Goal: Task Accomplishment & Management: Manage account settings

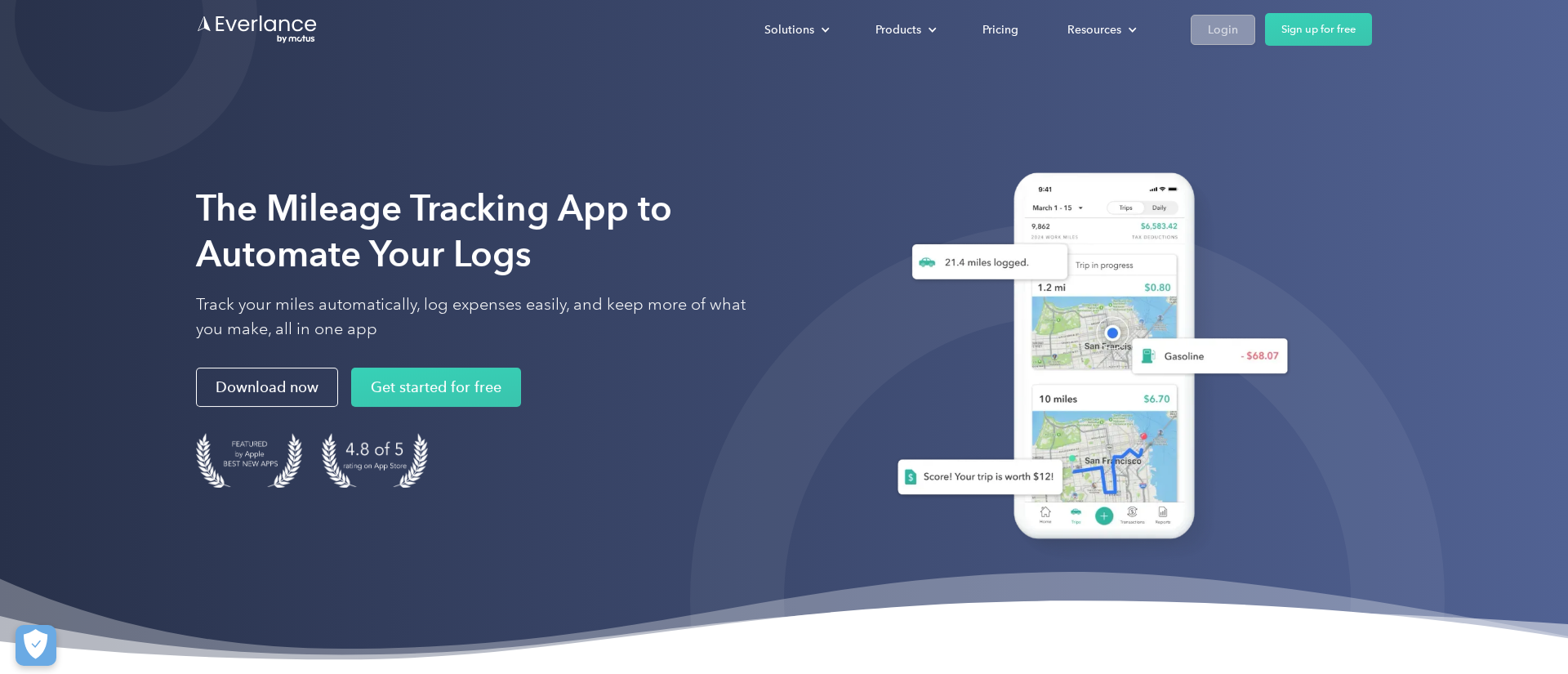
click at [1235, 29] on div "Login" at bounding box center [1223, 30] width 30 height 21
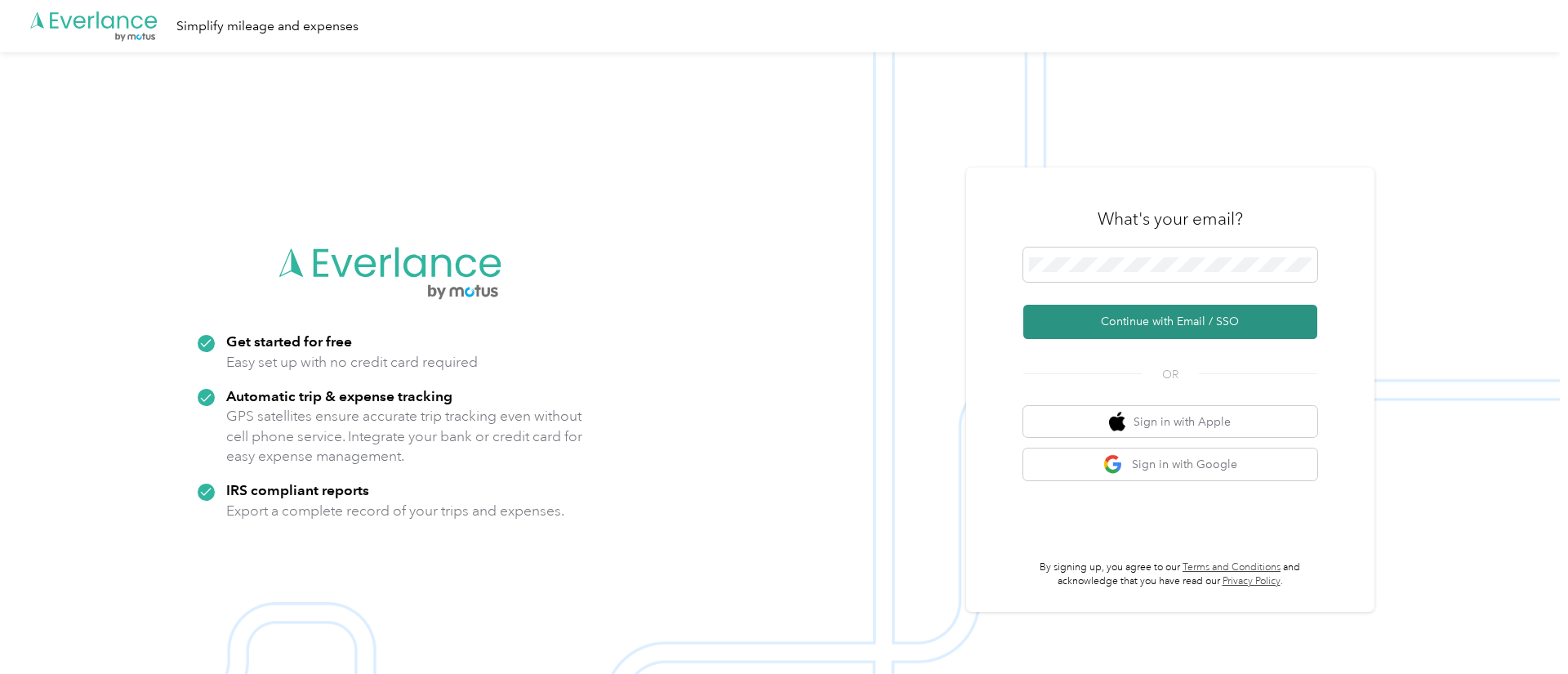
click at [1160, 324] on button "Continue with Email / SSO" at bounding box center [1170, 321] width 294 height 34
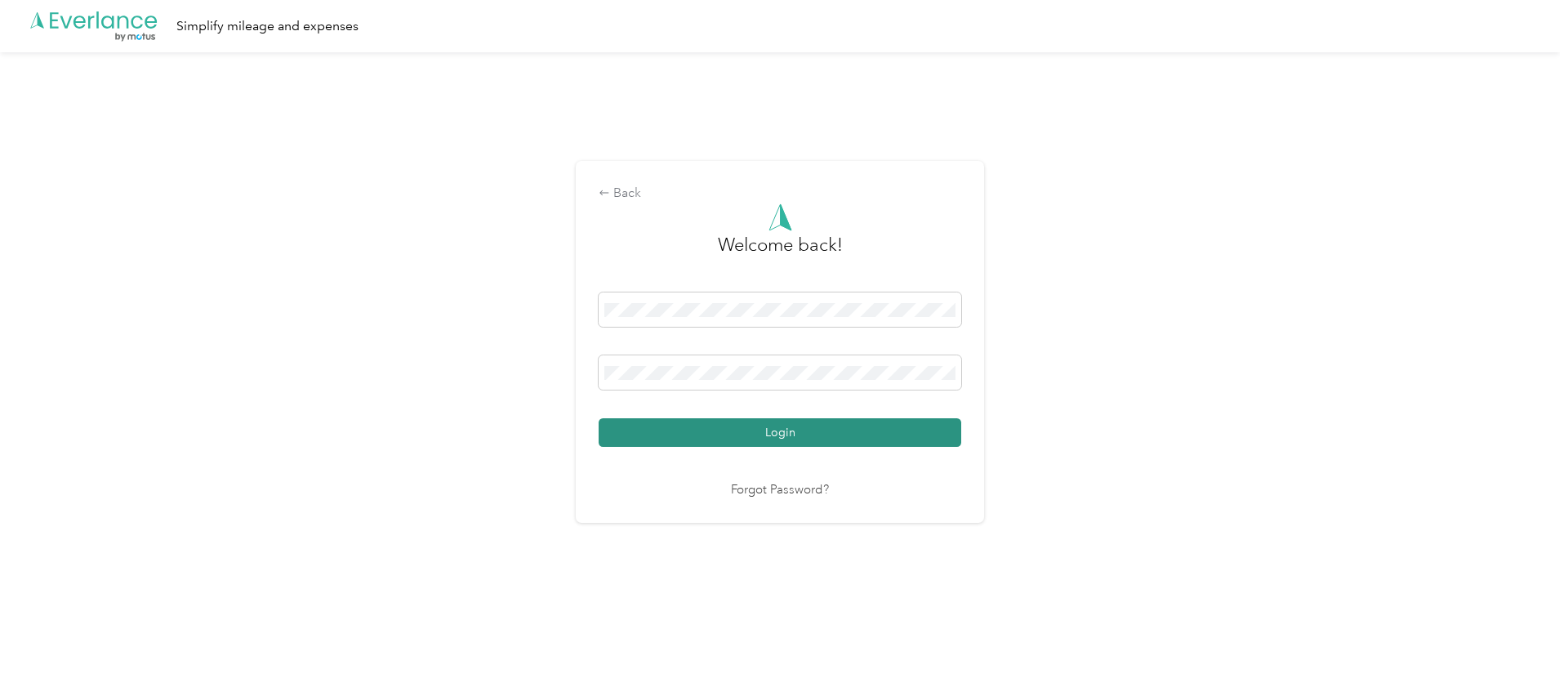
click at [756, 434] on button "Login" at bounding box center [780, 433] width 363 height 28
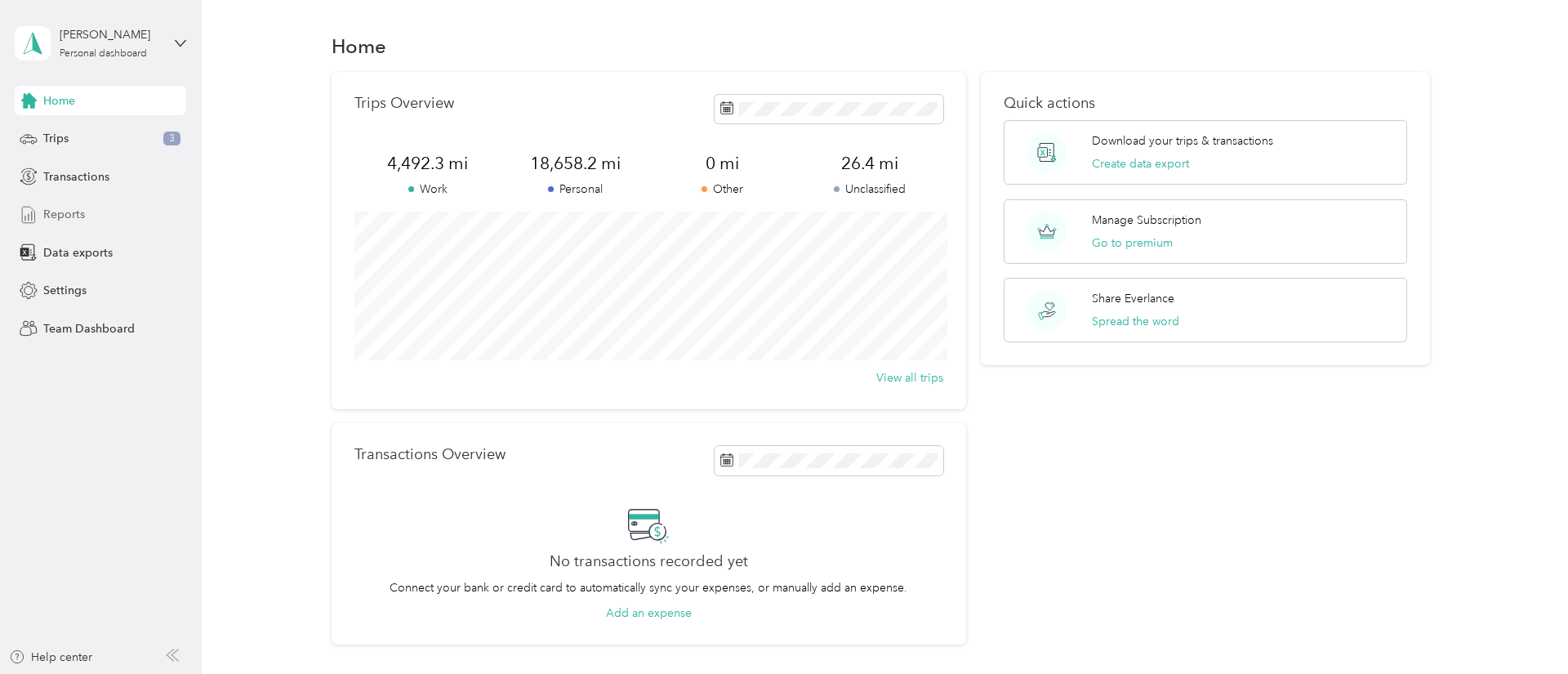
click at [41, 220] on div "Reports" at bounding box center [101, 215] width 171 height 29
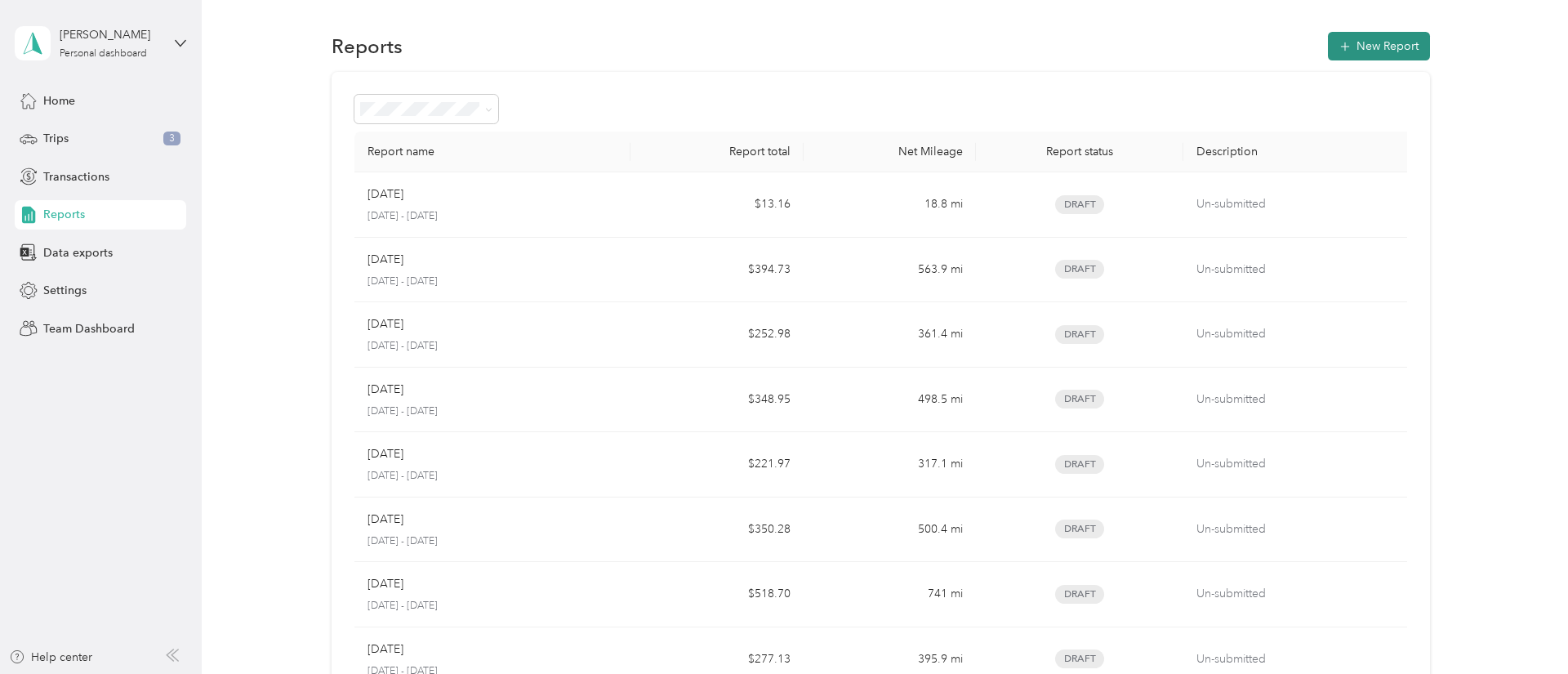
click at [1378, 50] on button "New Report" at bounding box center [1379, 46] width 102 height 28
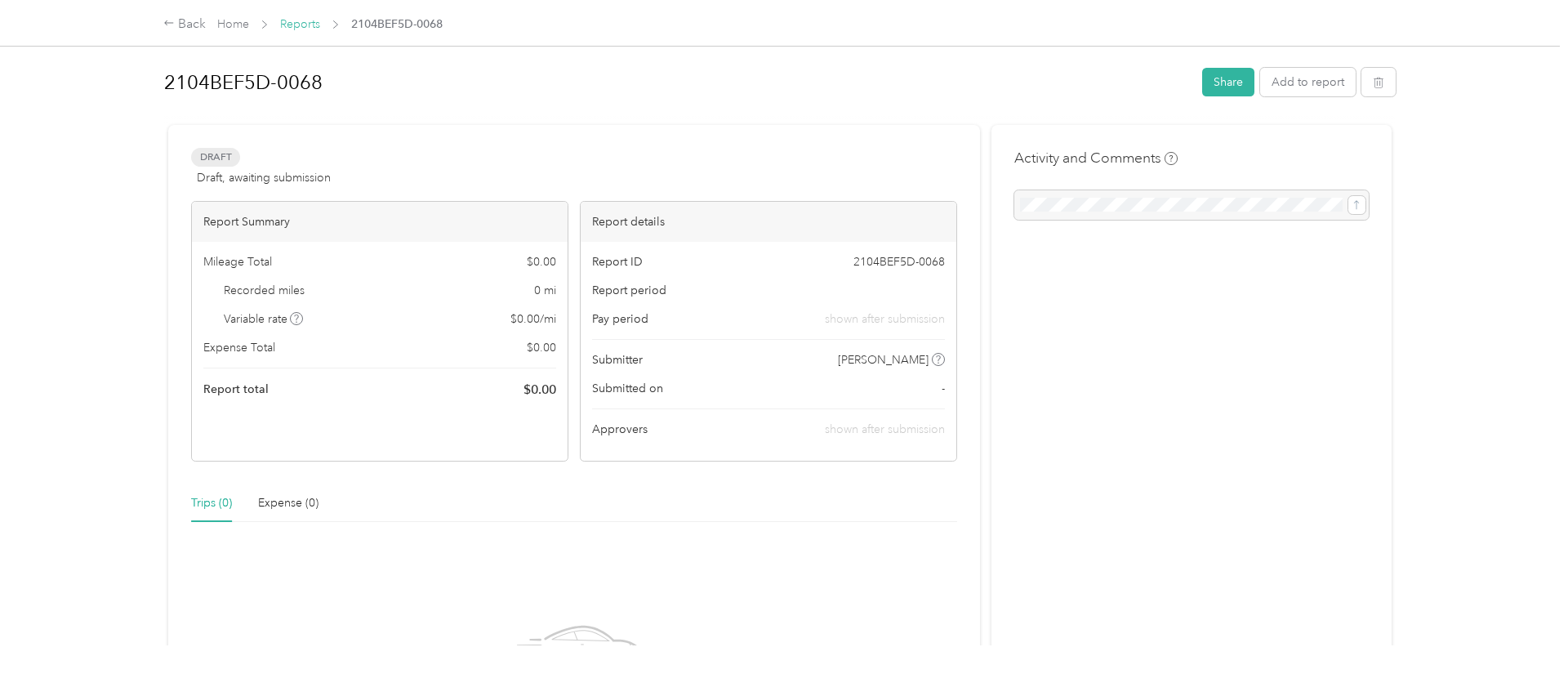
click at [311, 27] on link "Reports" at bounding box center [300, 24] width 40 height 14
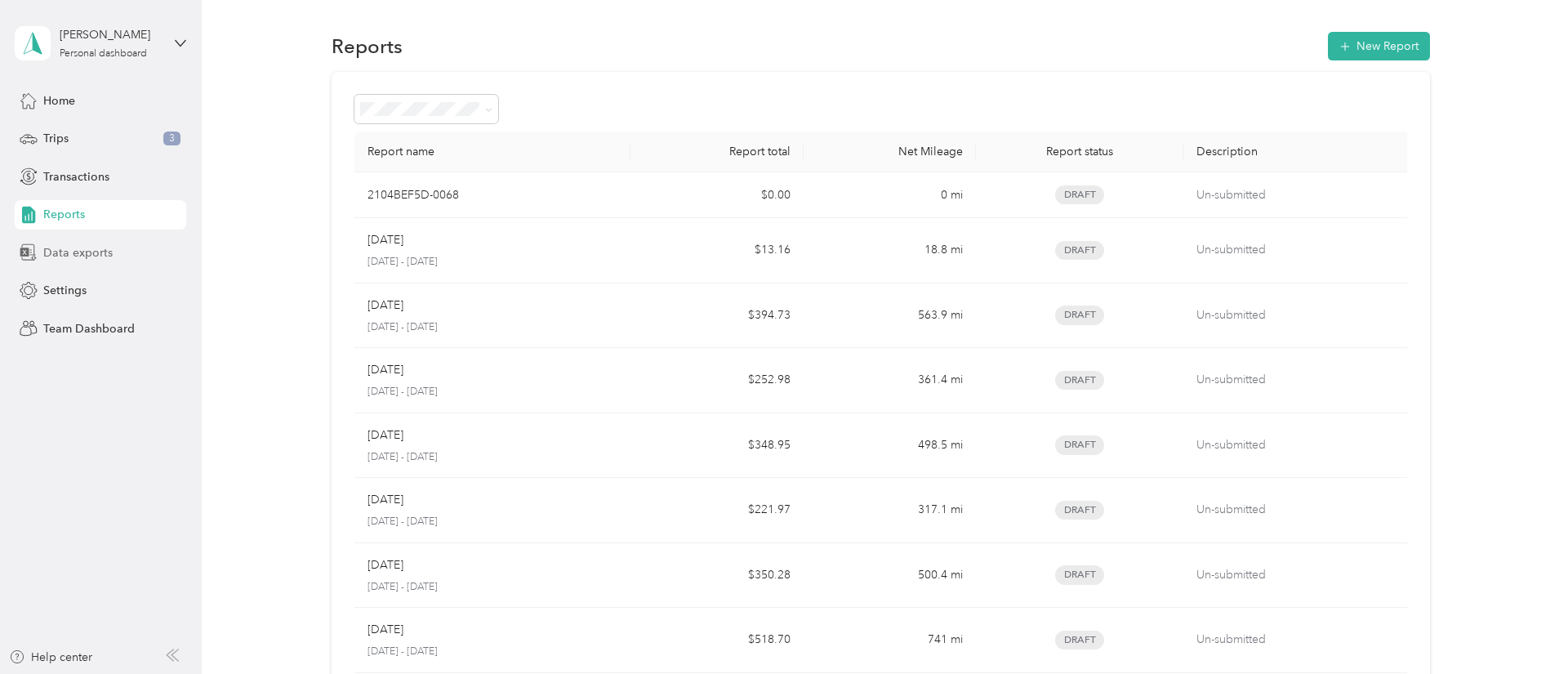
click at [89, 250] on span "Data exports" at bounding box center [77, 253] width 69 height 17
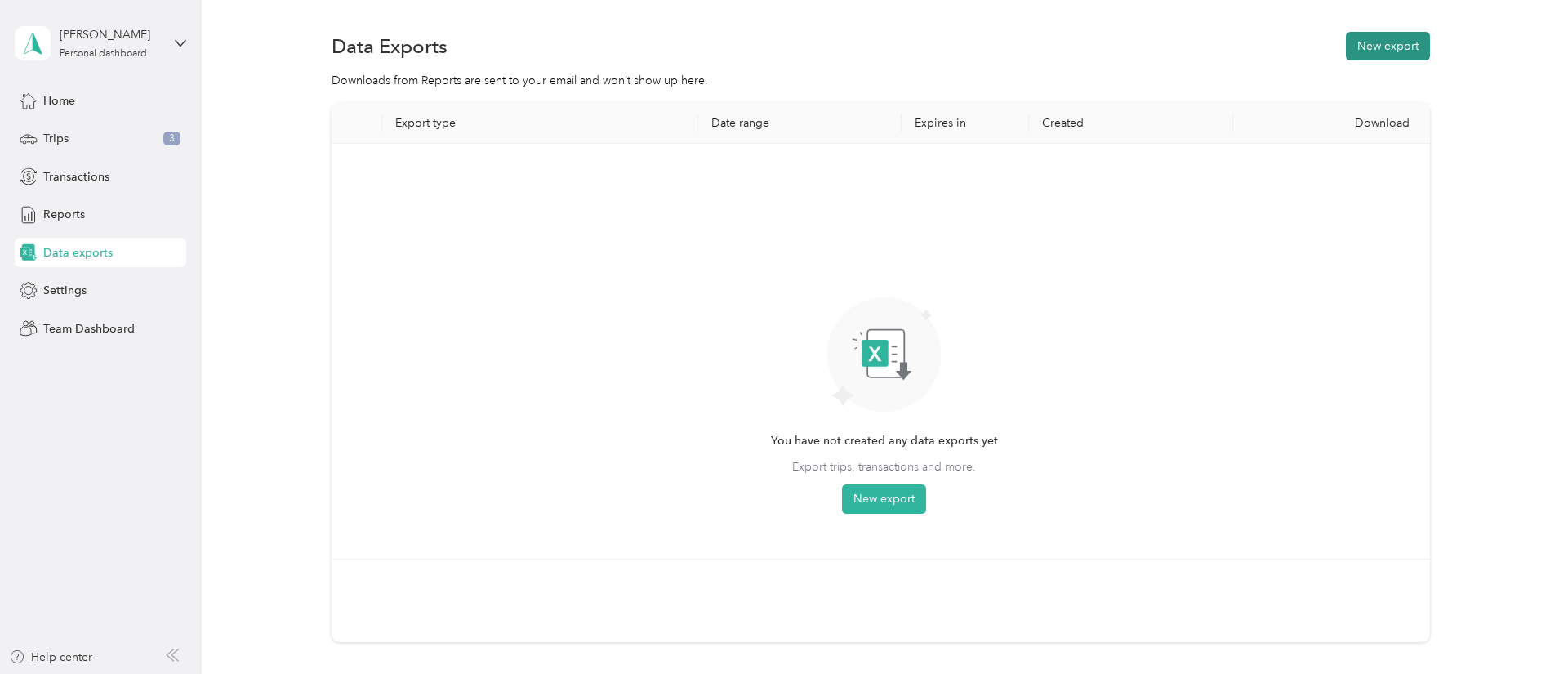
click at [1380, 47] on button "New export" at bounding box center [1387, 46] width 84 height 28
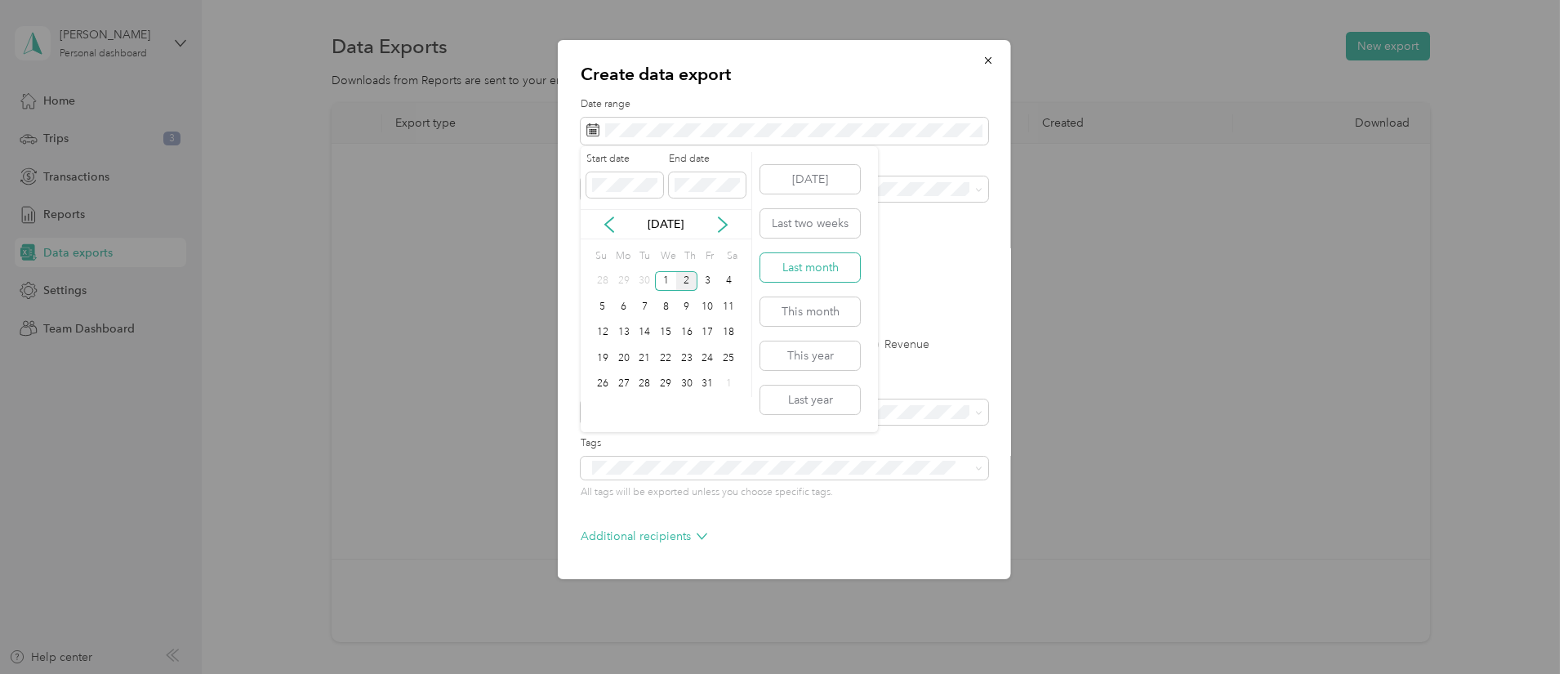
click at [825, 268] on button "Last month" at bounding box center [810, 267] width 100 height 28
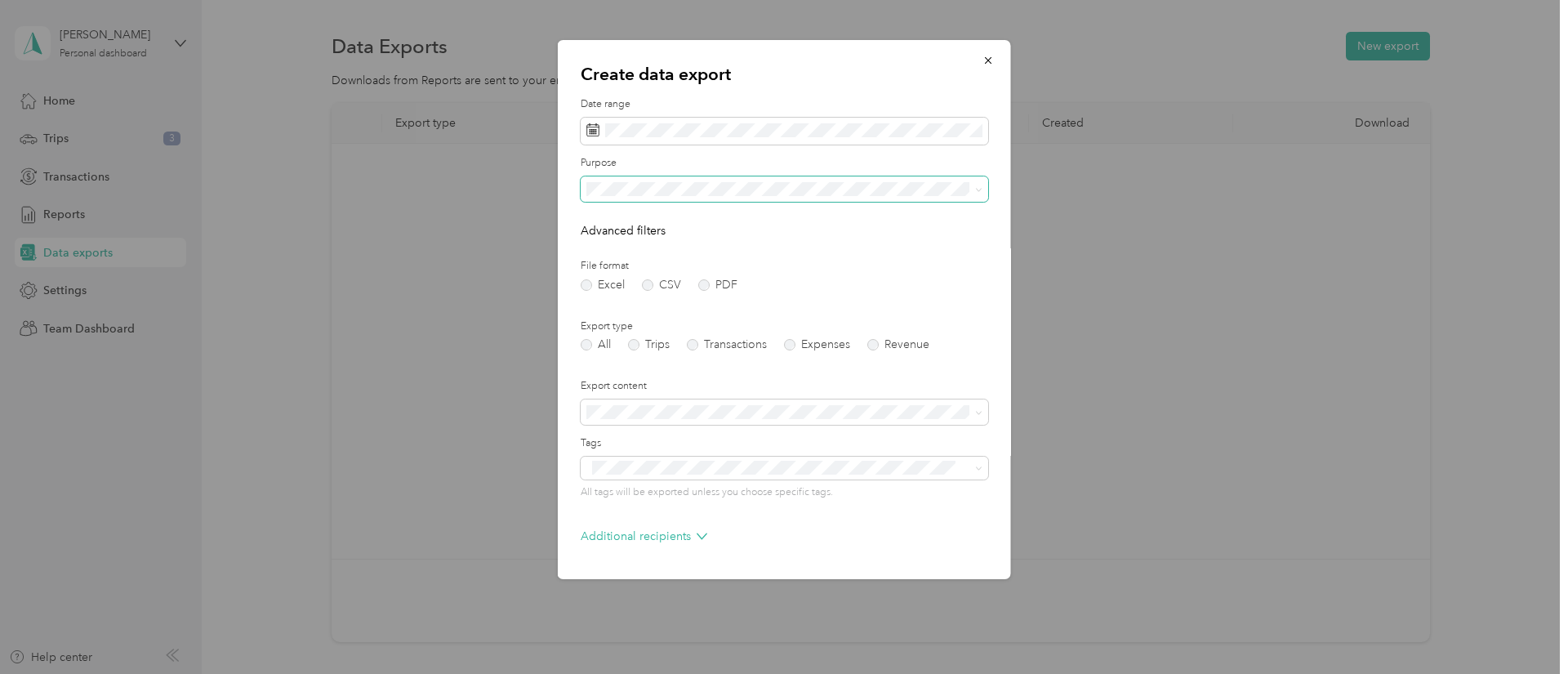
click at [690, 197] on span at bounding box center [784, 189] width 408 height 26
click at [972, 190] on span at bounding box center [977, 190] width 13 height 12
click at [977, 188] on icon at bounding box center [978, 190] width 7 height 7
click at [651, 295] on div "Berean Bible" at bounding box center [784, 303] width 384 height 17
click at [701, 288] on label "PDF" at bounding box center [718, 285] width 39 height 12
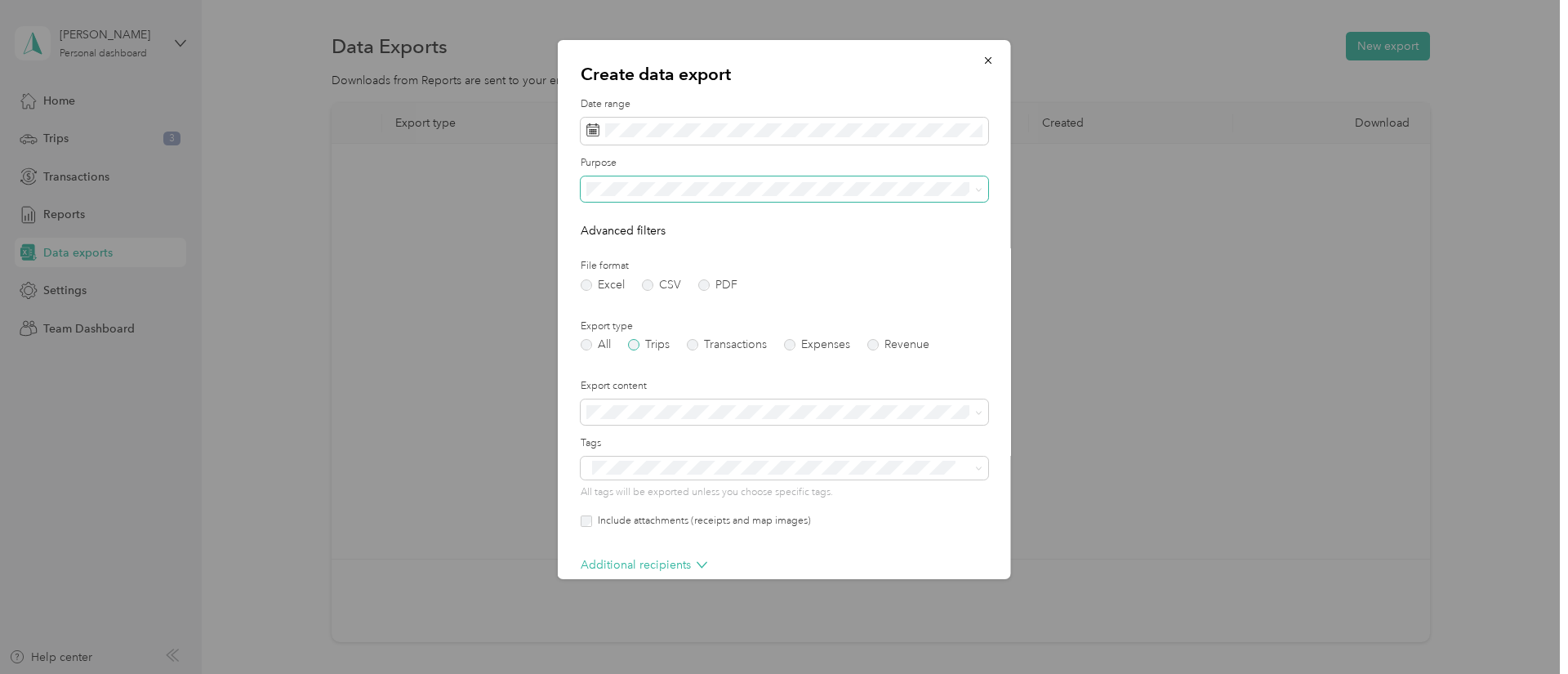
click at [632, 345] on label "Trips" at bounding box center [649, 345] width 42 height 12
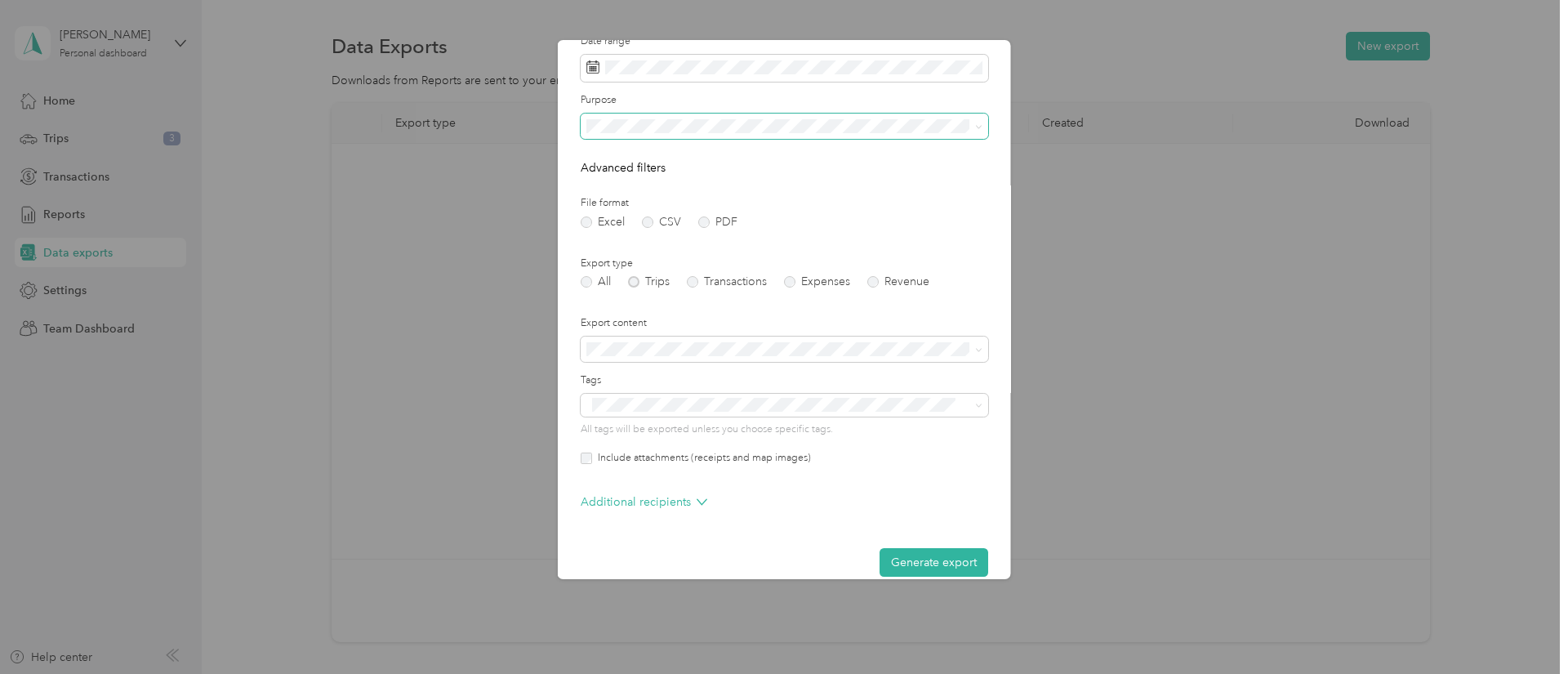
scroll to position [83, 0]
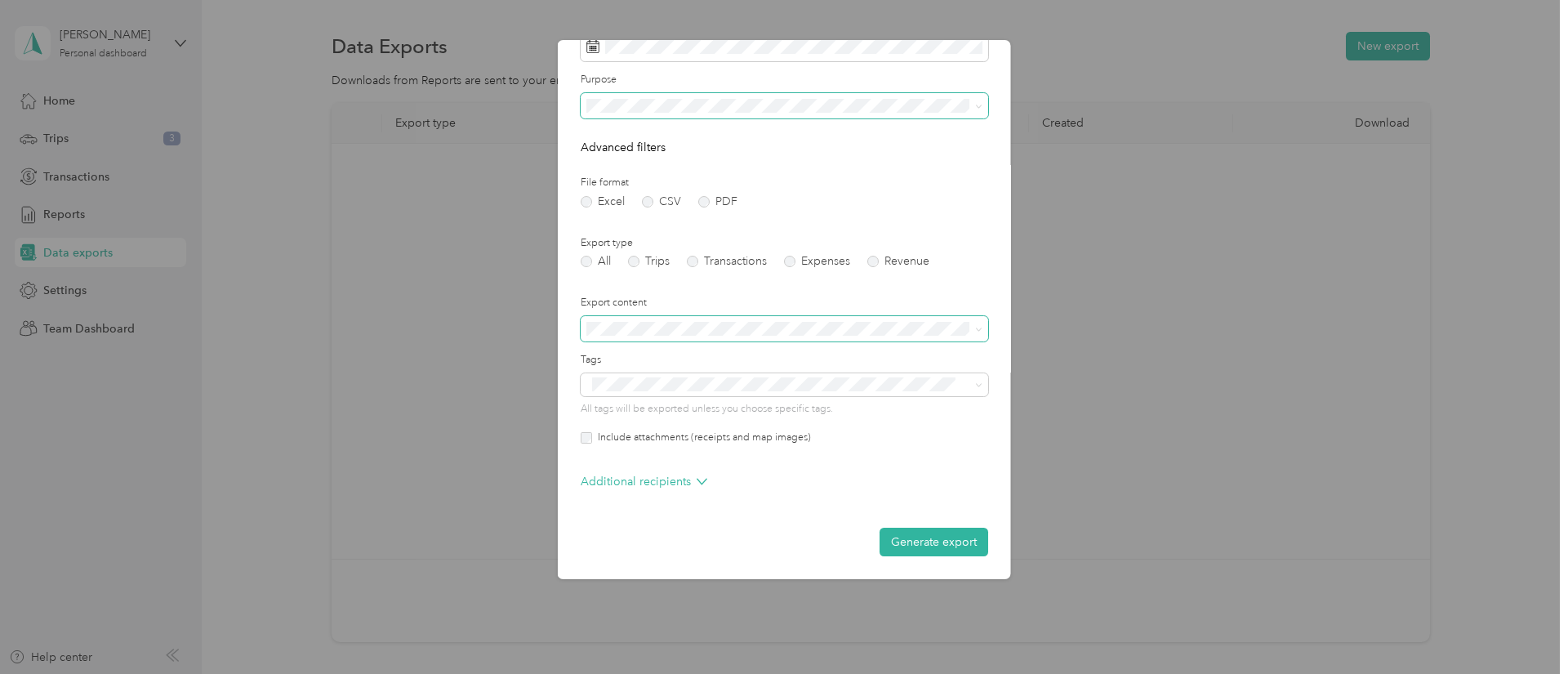
click at [976, 330] on icon at bounding box center [978, 330] width 7 height 7
click at [976, 330] on icon at bounding box center [978, 330] width 5 height 3
click at [928, 542] on button "Generate export" at bounding box center [934, 542] width 109 height 28
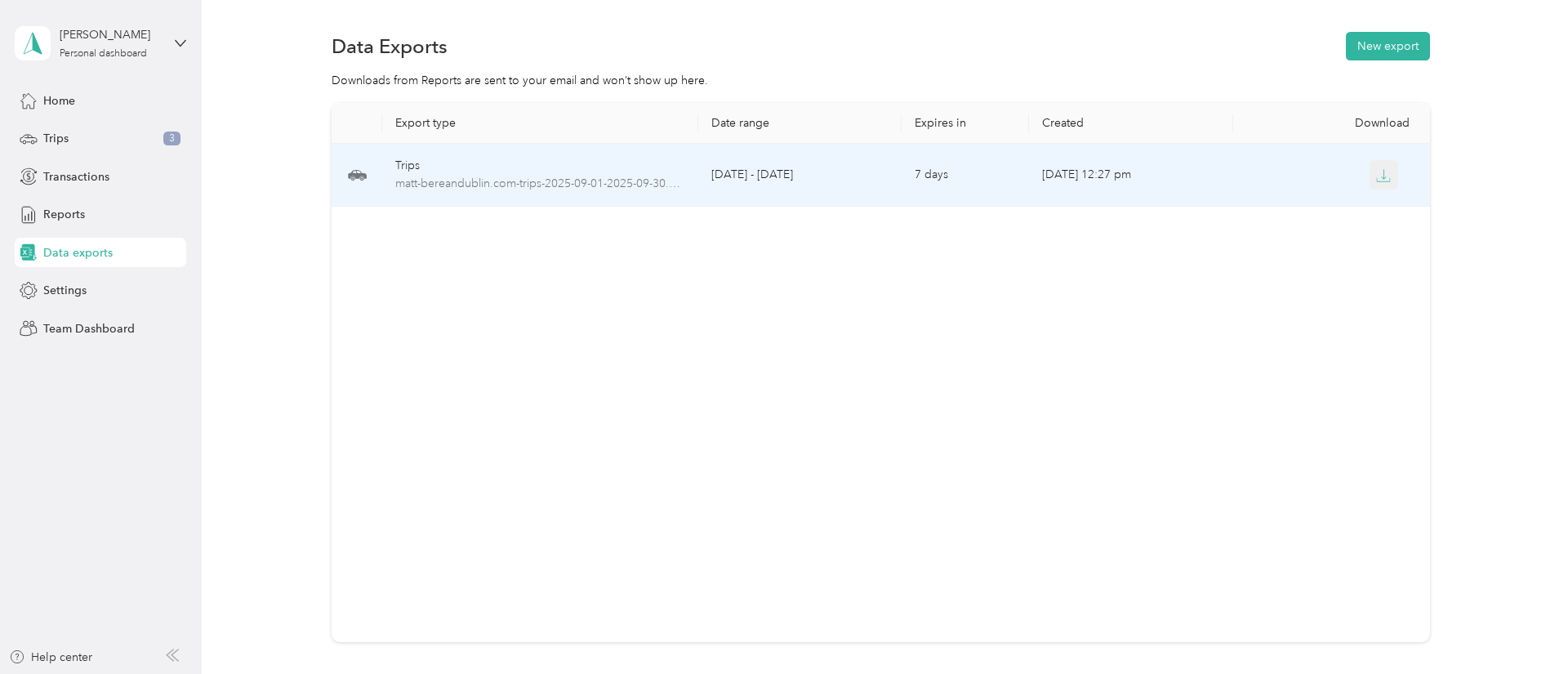
click at [1386, 177] on icon "button" at bounding box center [1384, 174] width 5 height 10
